Goal: Check status: Check status

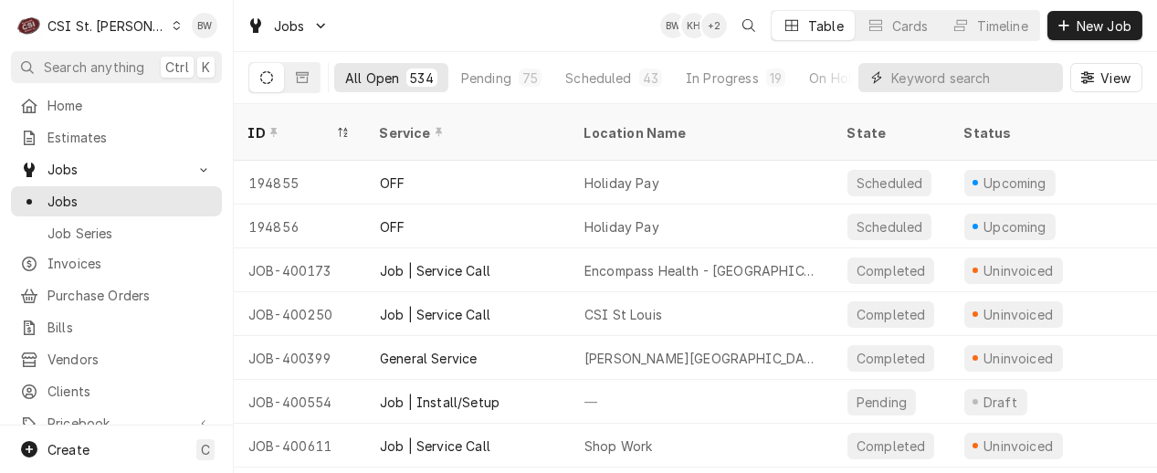
click at [952, 70] on input "Dynamic Content Wrapper" at bounding box center [972, 77] width 163 height 29
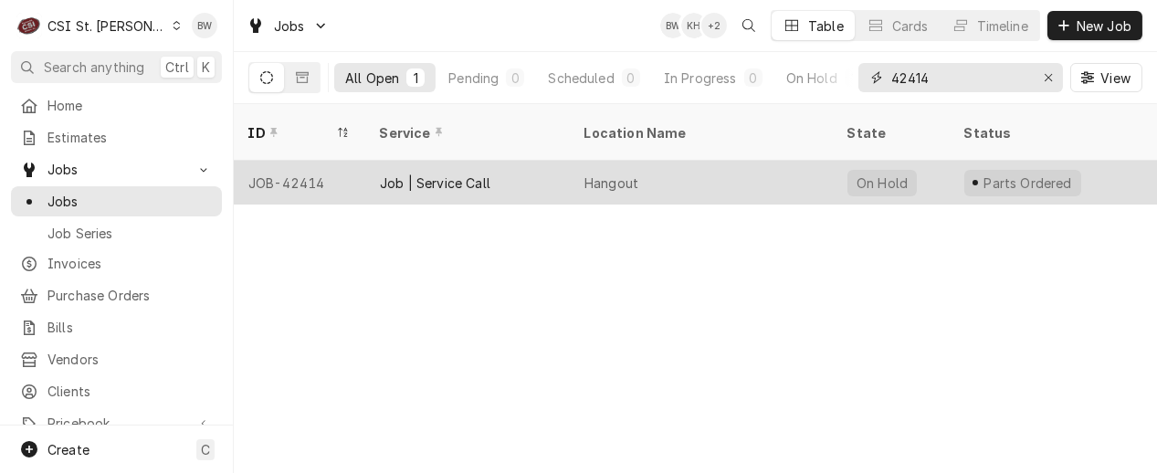
type input "42414"
click at [316, 161] on div "JOB-42414" at bounding box center [300, 183] width 132 height 44
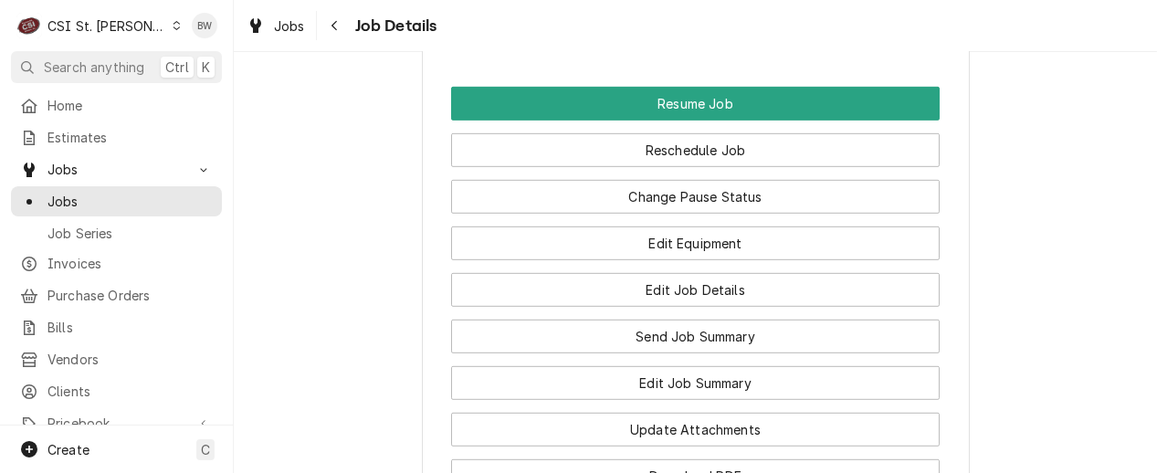
scroll to position [2283, 0]
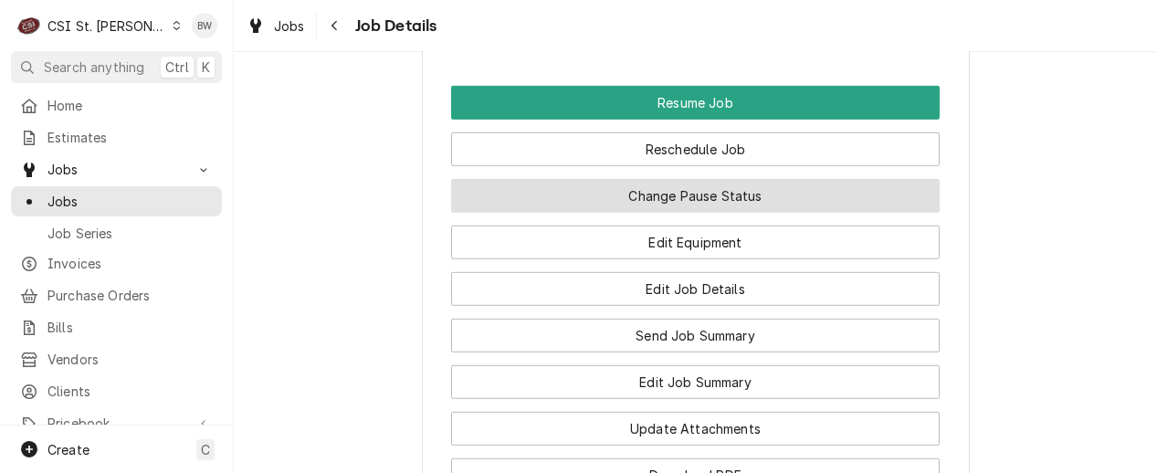
click at [676, 183] on button "Change Pause Status" at bounding box center [695, 196] width 489 height 34
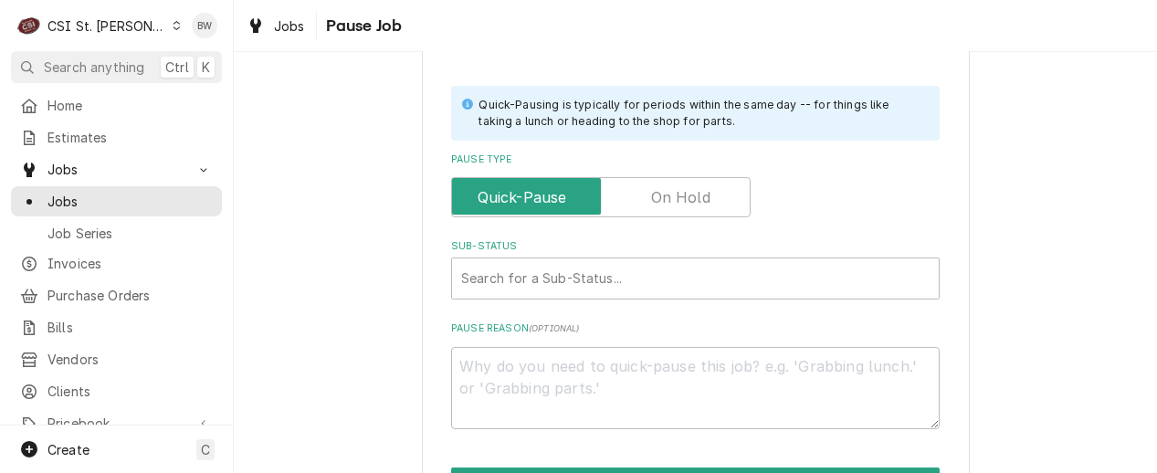
scroll to position [457, 0]
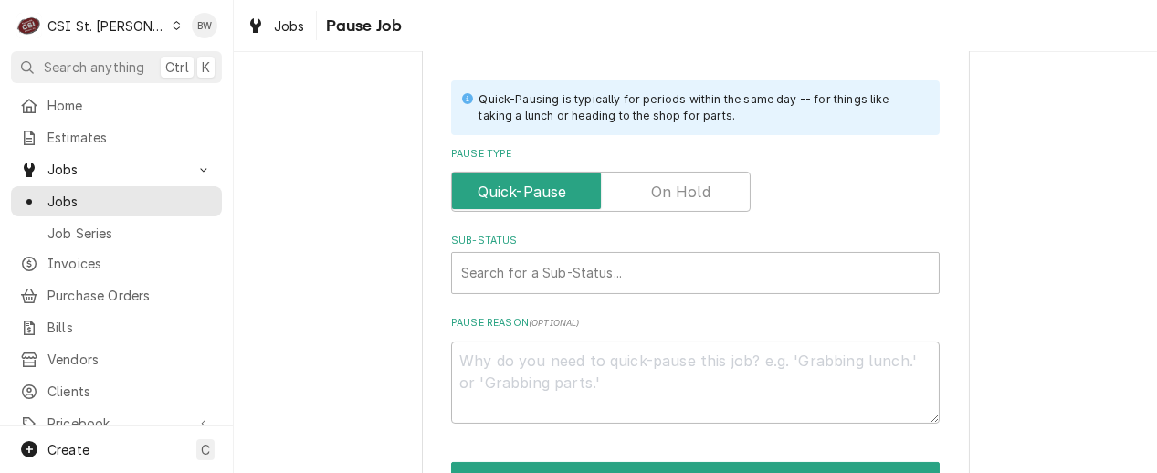
click at [662, 199] on label "Pause Type" at bounding box center [601, 192] width 300 height 40
click at [662, 199] on input "Pause Type" at bounding box center [600, 192] width 283 height 40
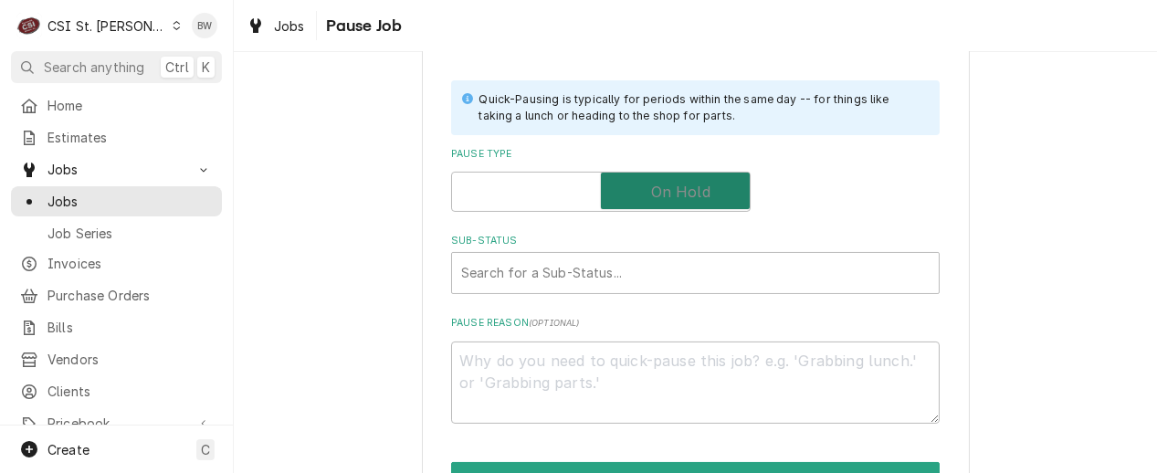
checkbox input "true"
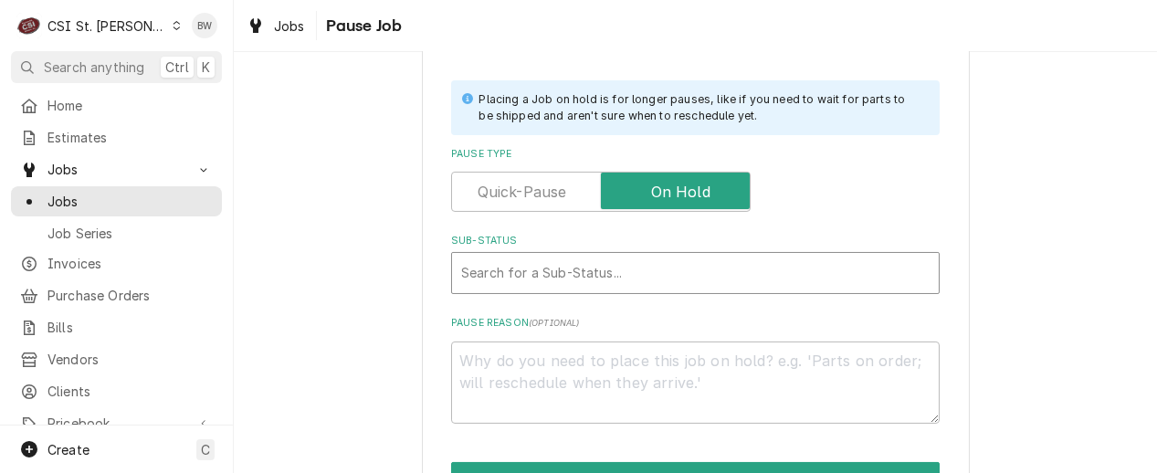
click at [539, 272] on div "Sub-Status" at bounding box center [695, 273] width 469 height 33
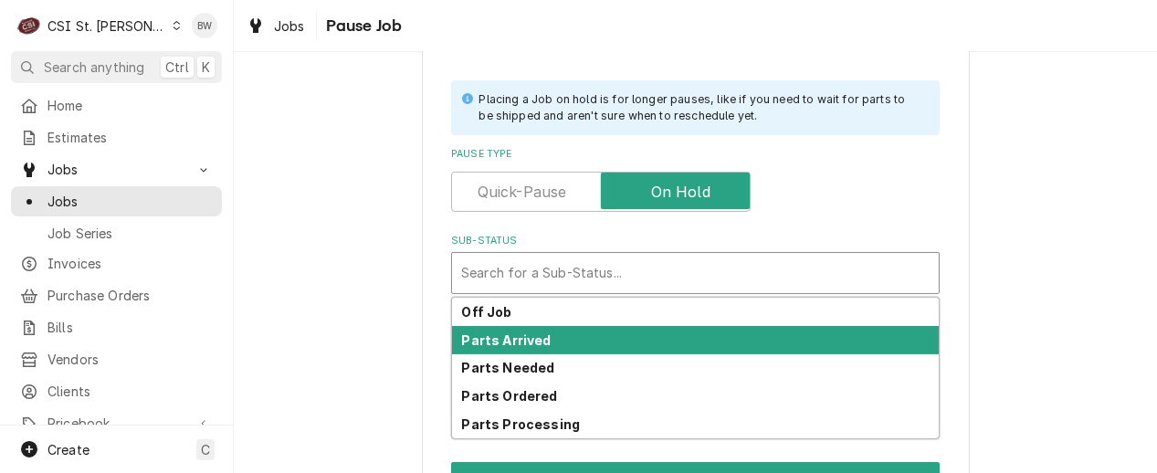
click at [507, 342] on strong "Parts Arrived" at bounding box center [507, 340] width 90 height 16
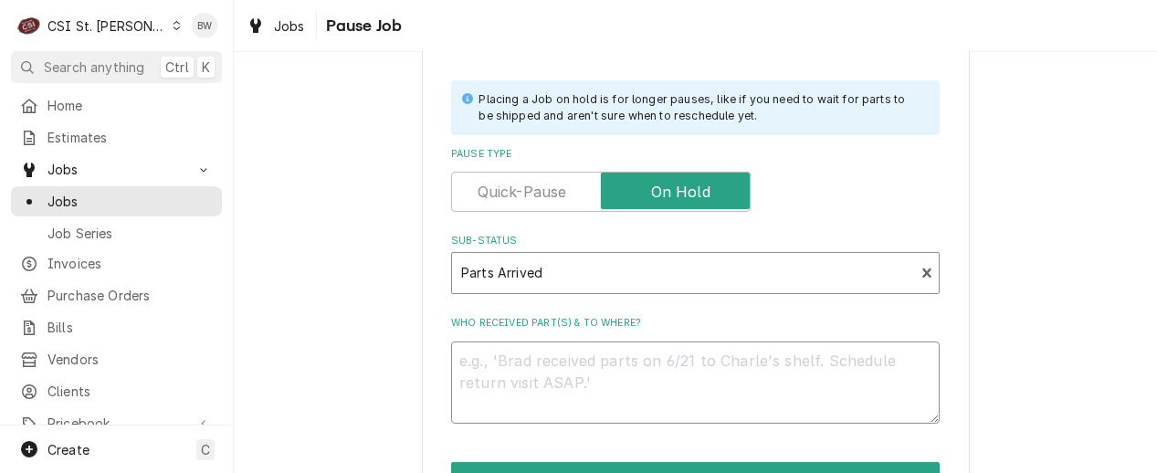
click at [498, 377] on textarea "Who received part(s) & to where?" at bounding box center [695, 383] width 489 height 82
type textarea "x"
type textarea "P"
type textarea "x"
type textarea "PA"
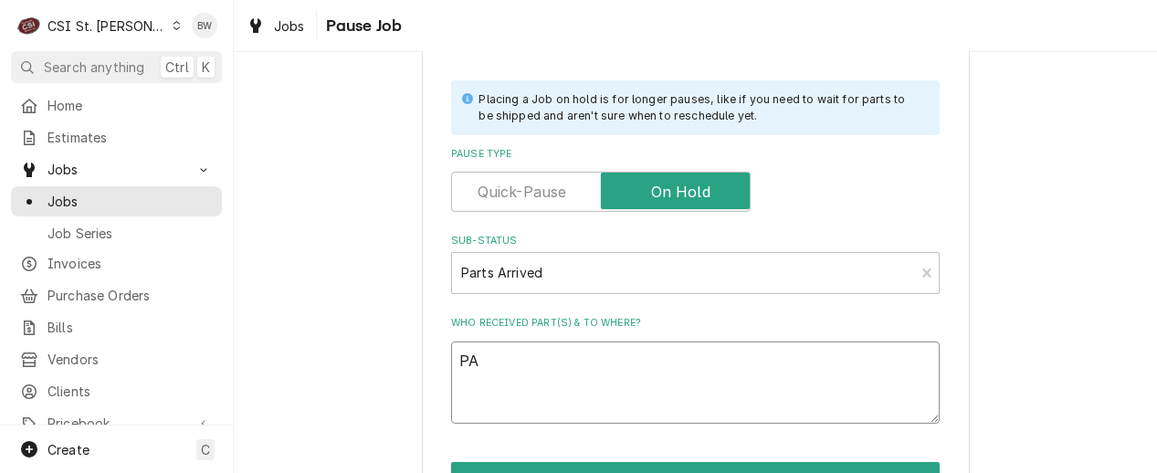
type textarea "x"
type textarea "PAr"
type textarea "x"
type textarea "PArt"
type textarea "x"
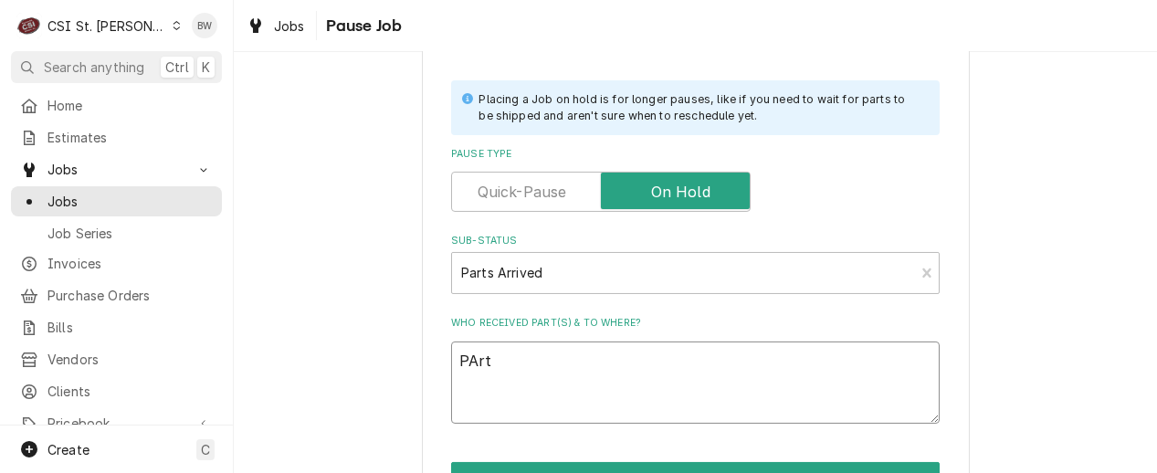
type textarea "PArts"
type textarea "x"
type textarea "PArts"
type textarea "x"
type textarea "PArts o"
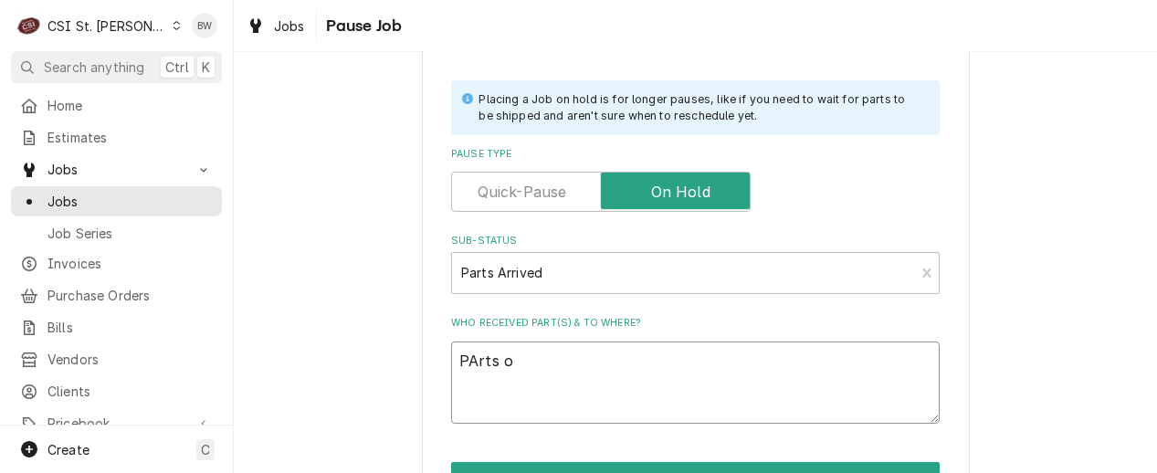
type textarea "x"
type textarea "PArts on"
type textarea "x"
type textarea "PArts on"
type textarea "x"
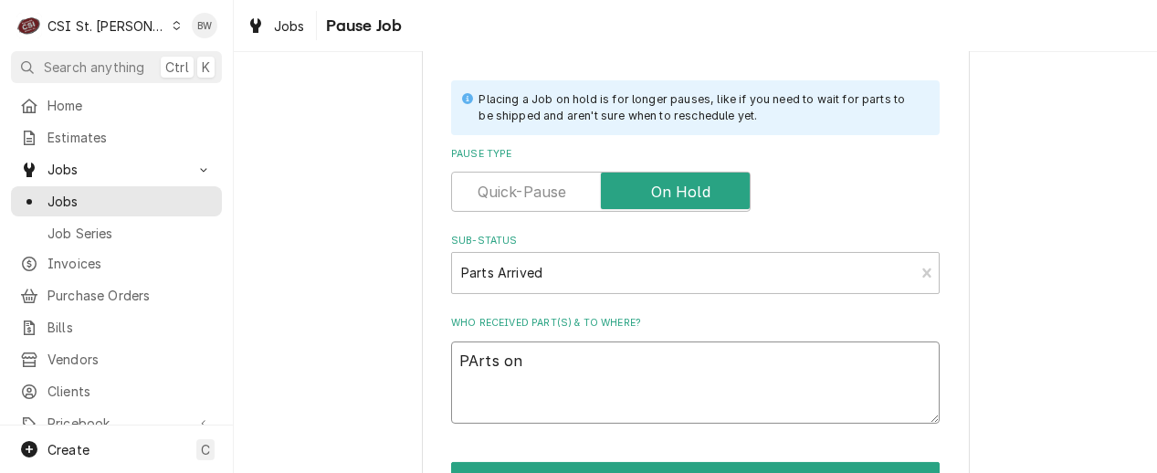
type textarea "PArts on K"
type textarea "x"
type textarea "PArts on Ky"
type textarea "x"
type textarea "PArts on Kyl"
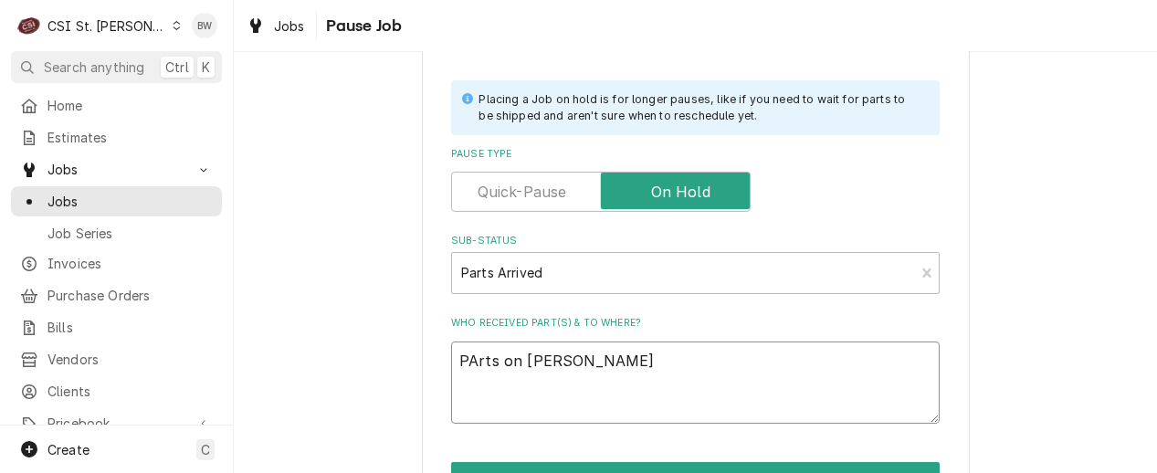
type textarea "x"
type textarea "PArts on Kyle"
type textarea "x"
type textarea "PArts on Kyle"
type textarea "x"
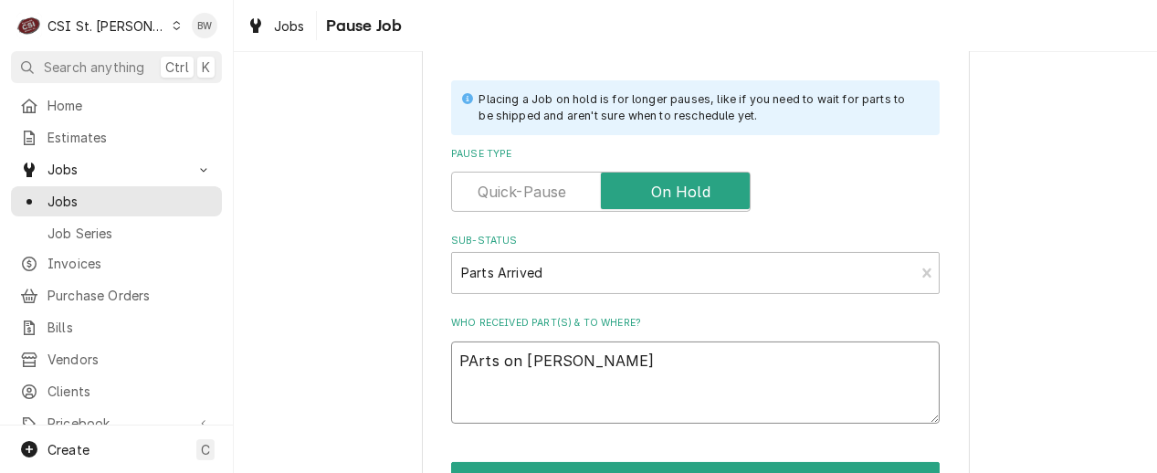
type textarea "PArts on Kyle S"
type textarea "x"
type textarea "PArts on Kyle S"
type textarea "x"
type textarea "PArts on Kyle S s"
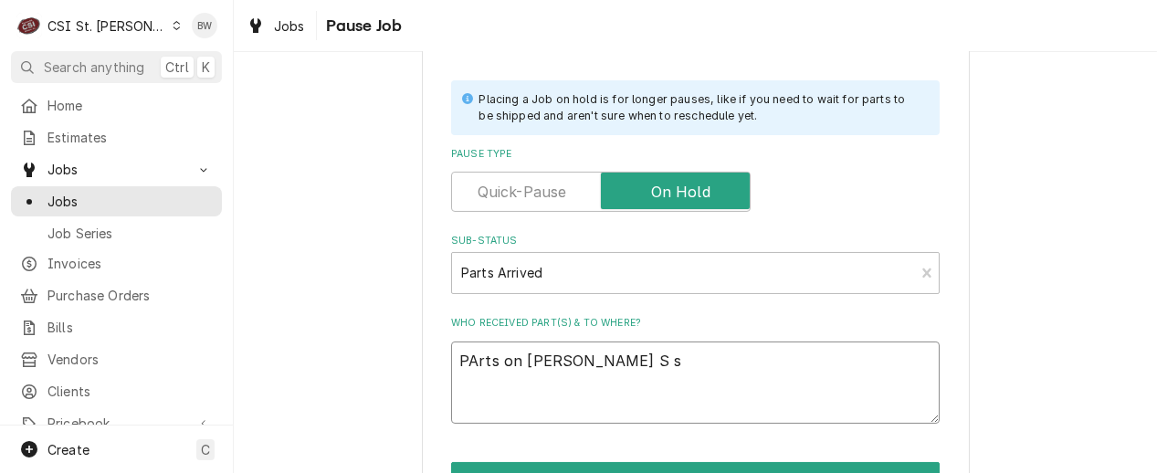
type textarea "x"
type textarea "PArts on Kyle S sh"
type textarea "x"
type textarea "PArts on Kyle S she"
type textarea "x"
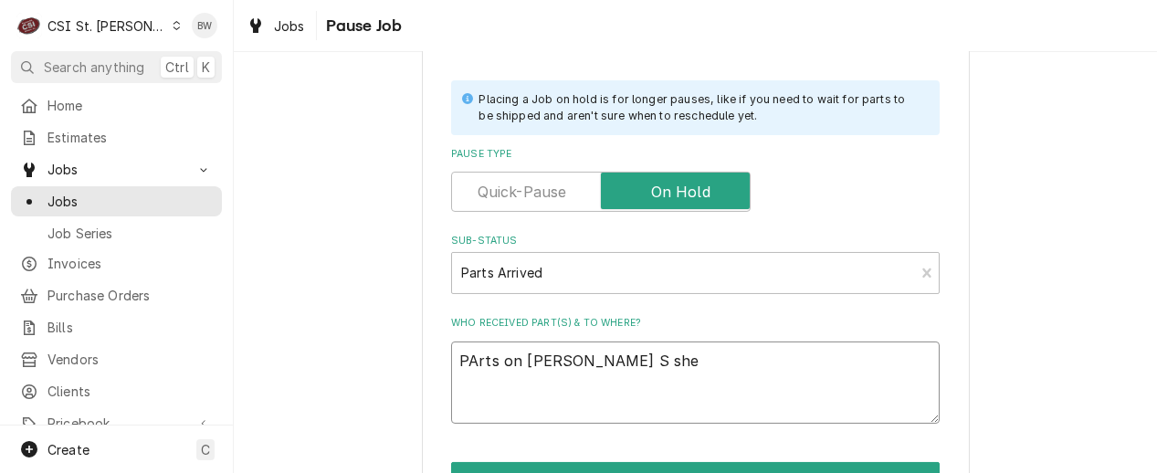
type textarea "PArts on Kyle S shel"
type textarea "x"
type textarea "PArts on Kyle S shelf"
type textarea "x"
type textarea "Prts on Kyle S shelf"
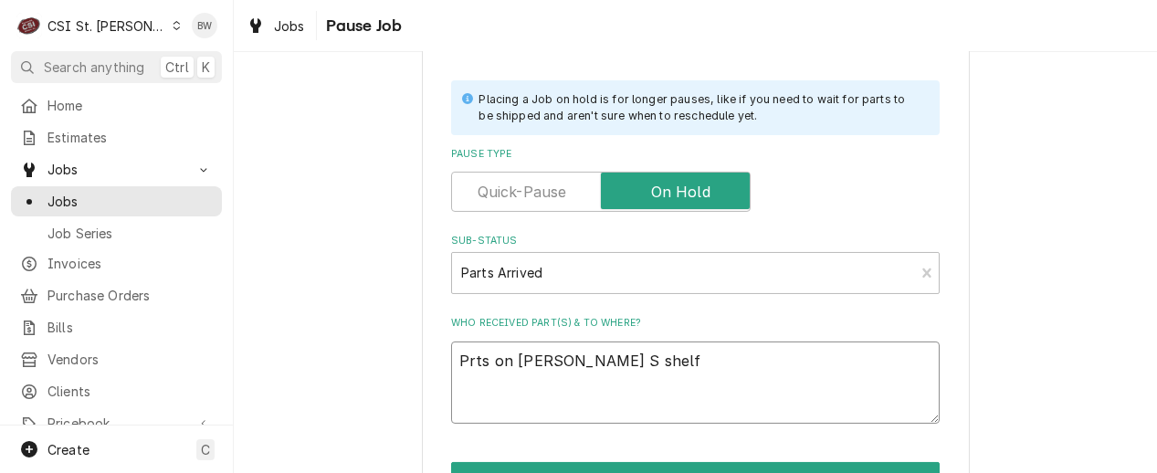
type textarea "x"
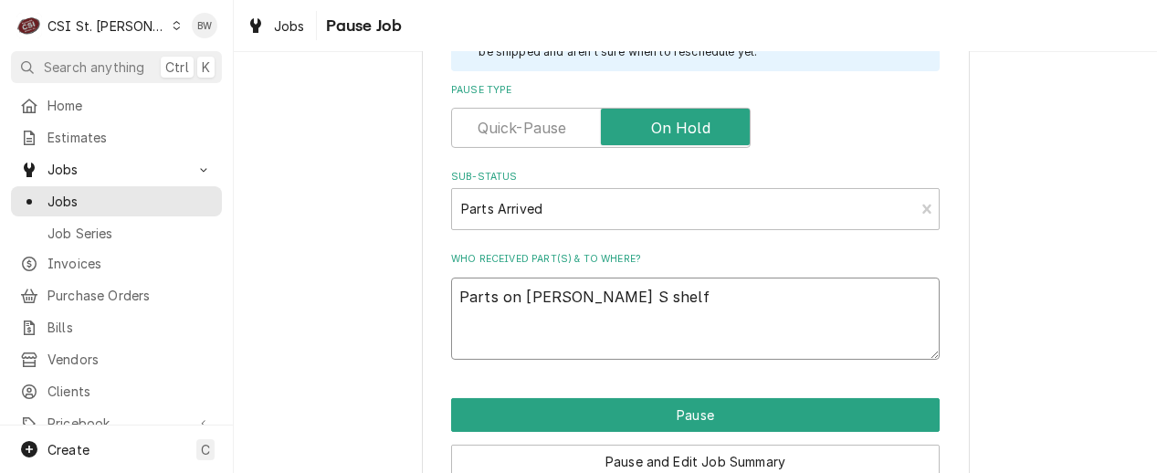
scroll to position [548, 0]
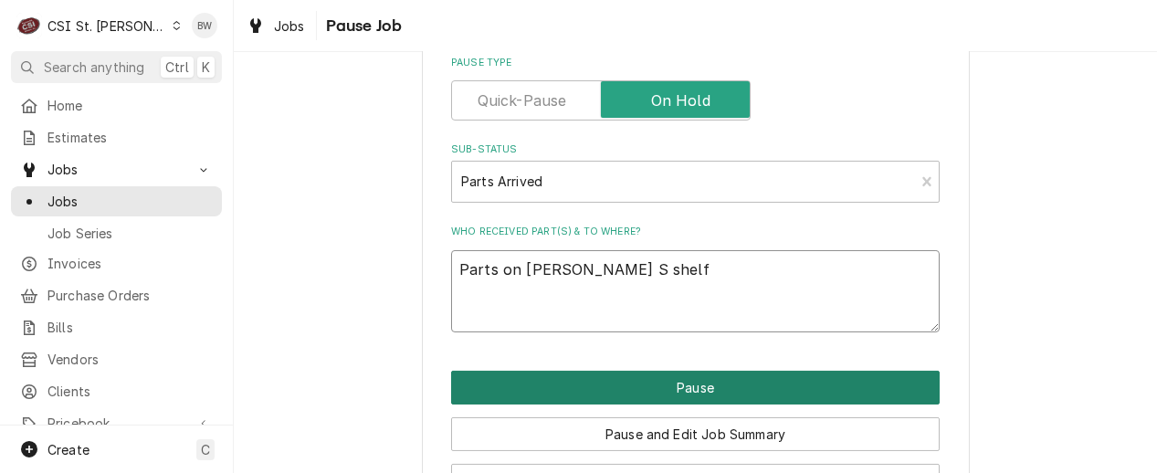
type textarea "Parts on Kyle S shelf"
click at [537, 385] on button "Pause" at bounding box center [695, 388] width 489 height 34
type textarea "x"
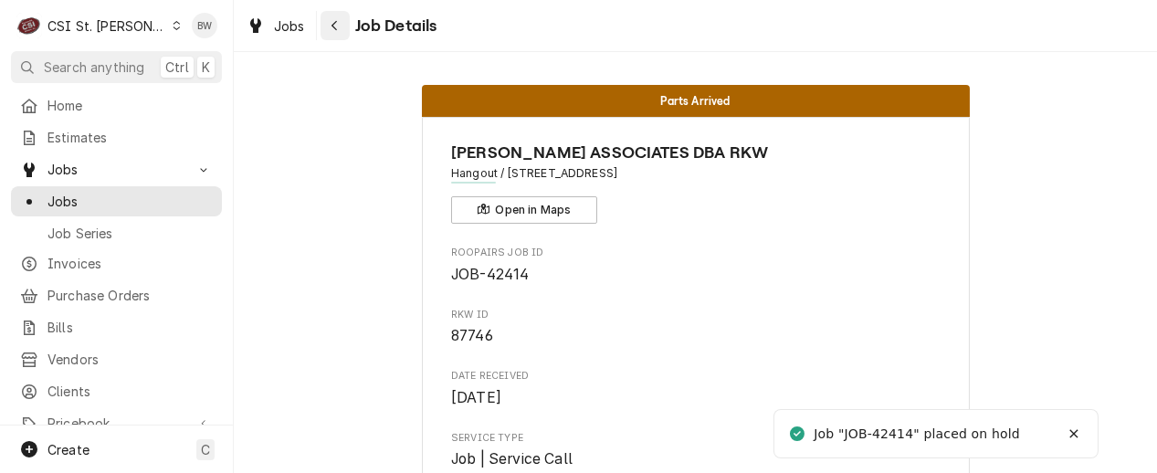
click at [336, 22] on icon "Navigate back" at bounding box center [335, 25] width 8 height 13
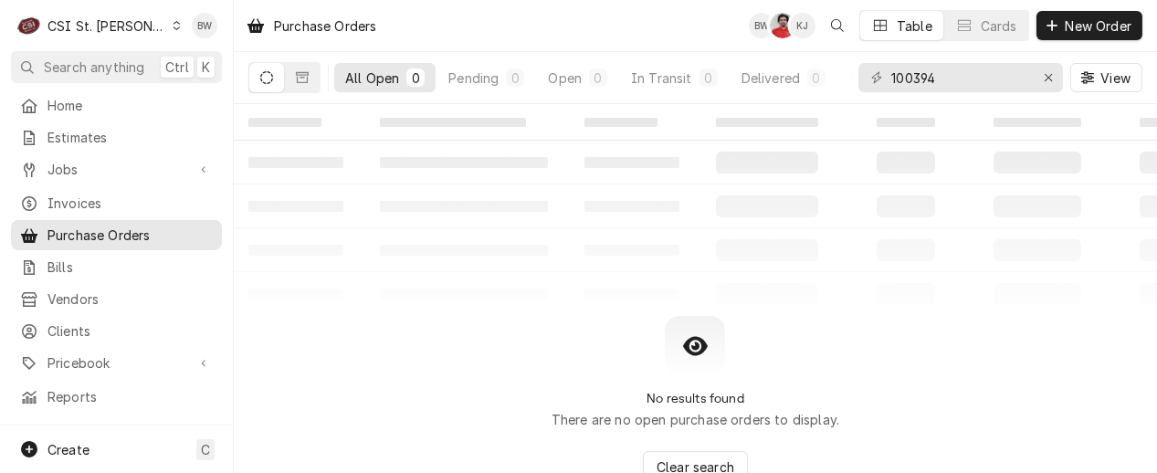
click at [172, 30] on div "Dynamic Content Wrapper" at bounding box center [177, 25] width 10 height 13
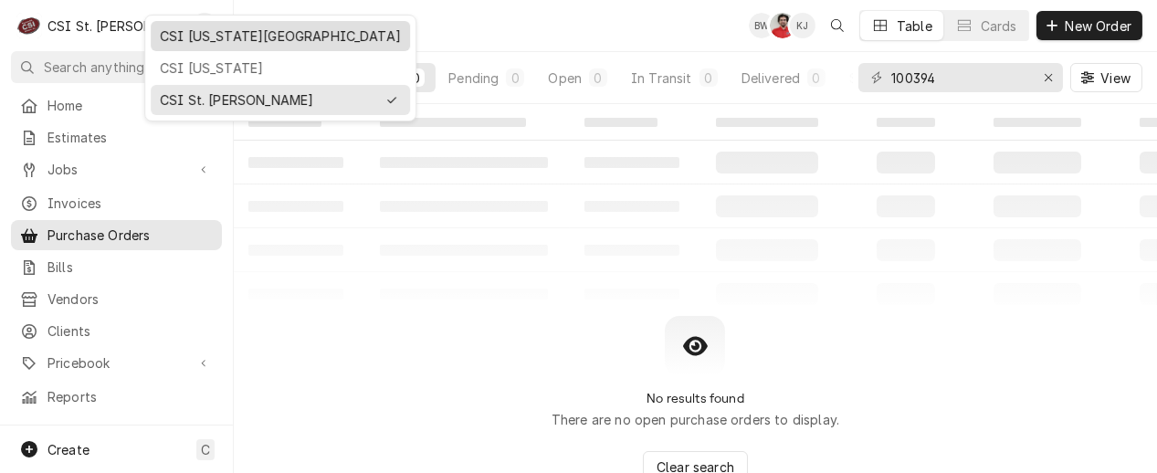
click at [177, 45] on div "CSI [US_STATE][GEOGRAPHIC_DATA]" at bounding box center [280, 36] width 252 height 23
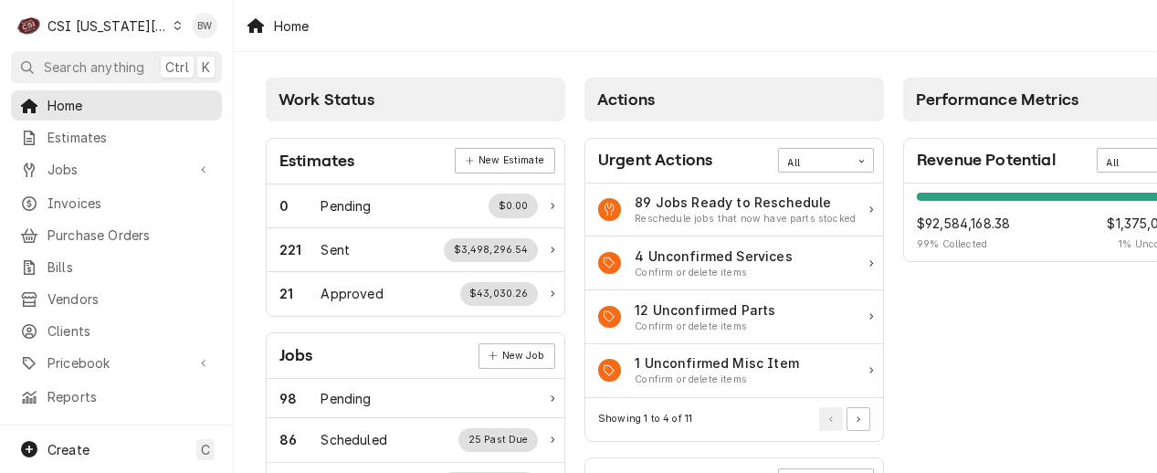
click at [174, 28] on icon "Dynamic Content Wrapper" at bounding box center [178, 25] width 8 height 9
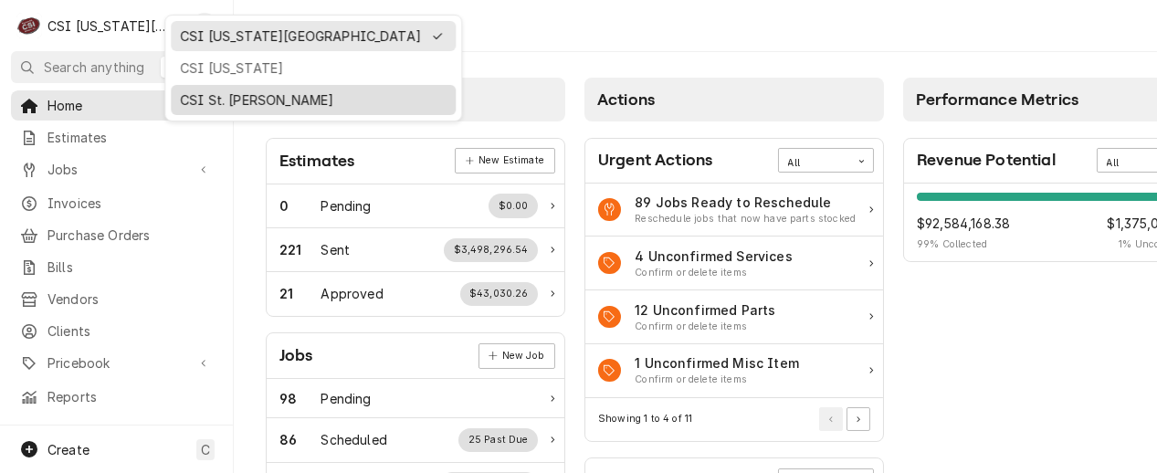
click at [228, 89] on div "CSI St. [PERSON_NAME]" at bounding box center [313, 100] width 278 height 23
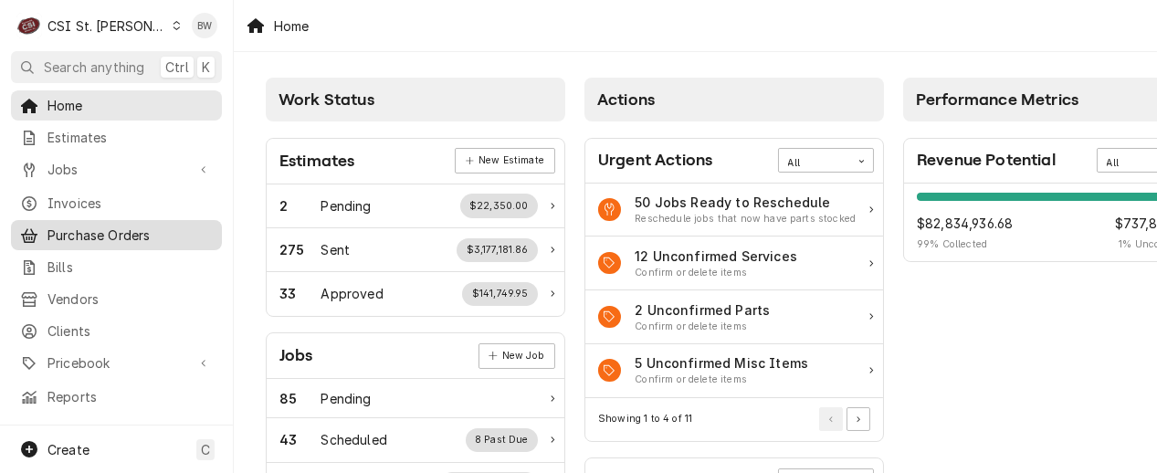
click at [110, 236] on span "Purchase Orders" at bounding box center [129, 235] width 165 height 19
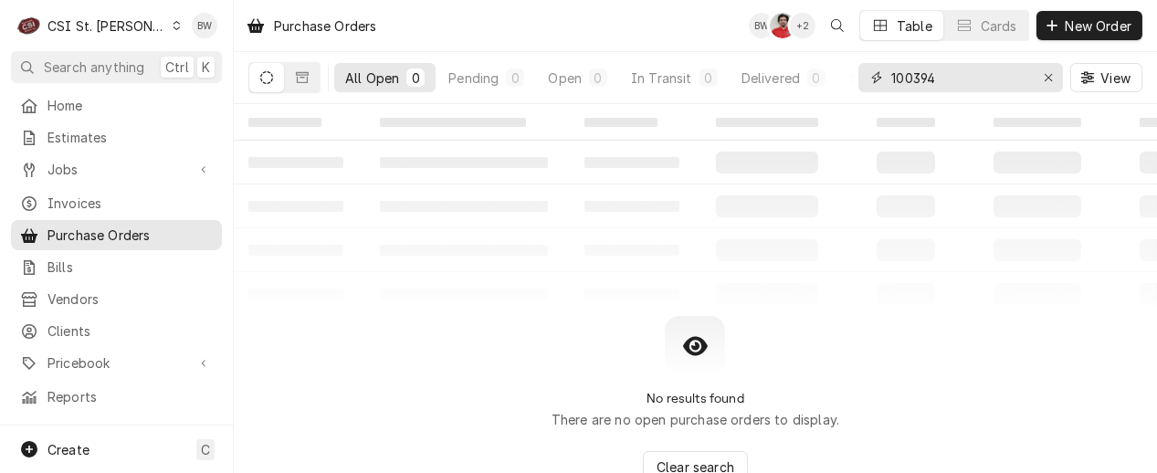
drag, startPoint x: 947, startPoint y: 80, endPoint x: 878, endPoint y: 80, distance: 69.4
click at [878, 80] on div "100394" at bounding box center [960, 77] width 205 height 29
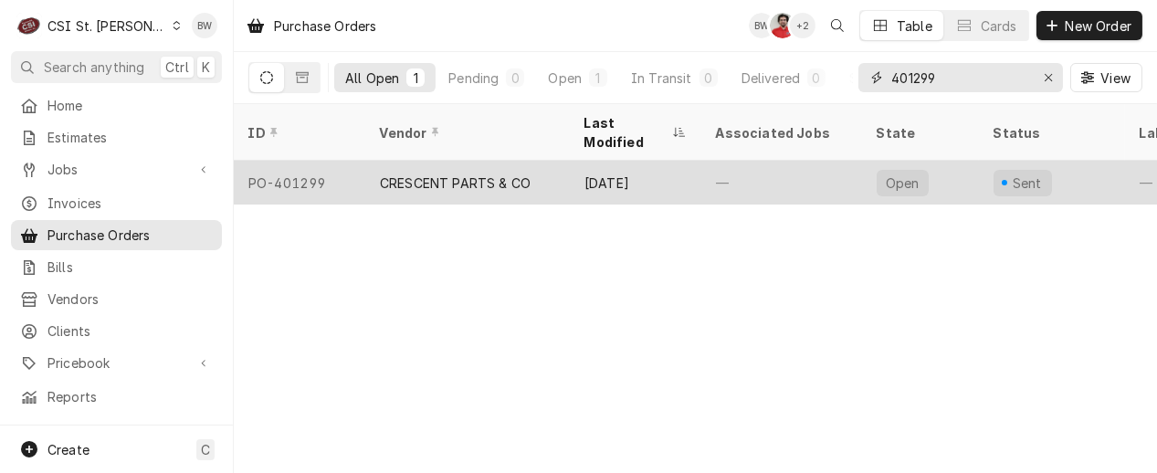
type input "401299"
click at [339, 161] on div "PO-401299" at bounding box center [300, 183] width 132 height 44
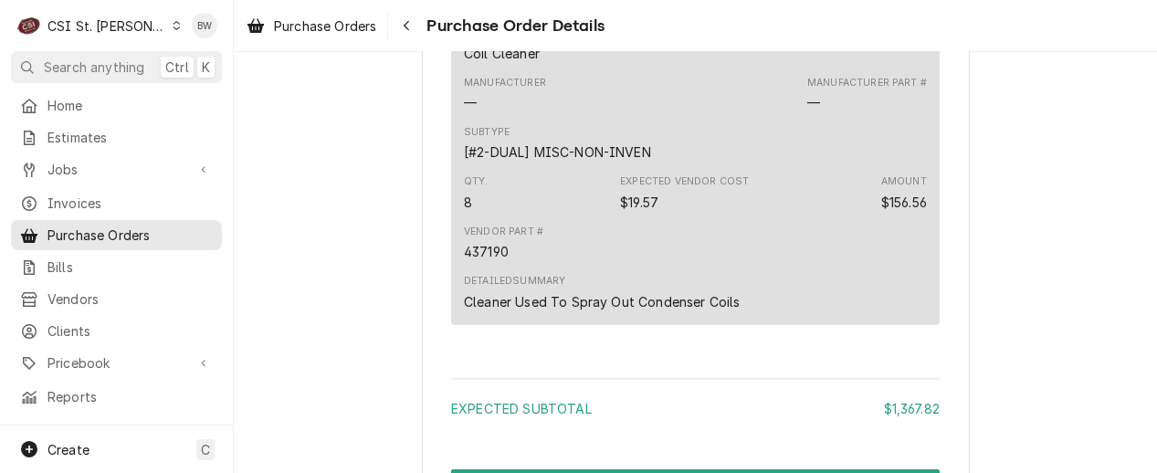
scroll to position [2009, 0]
